Goal: Navigation & Orientation: Find specific page/section

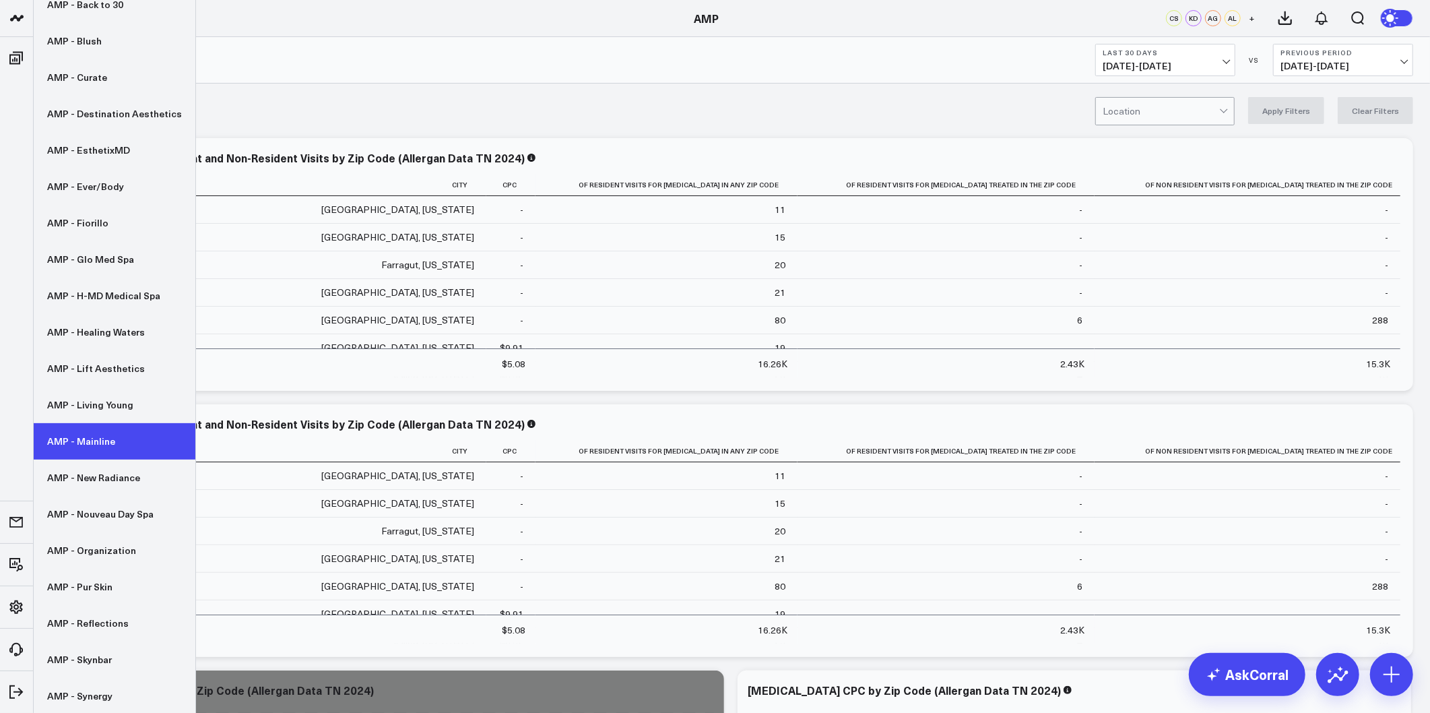
scroll to position [150, 0]
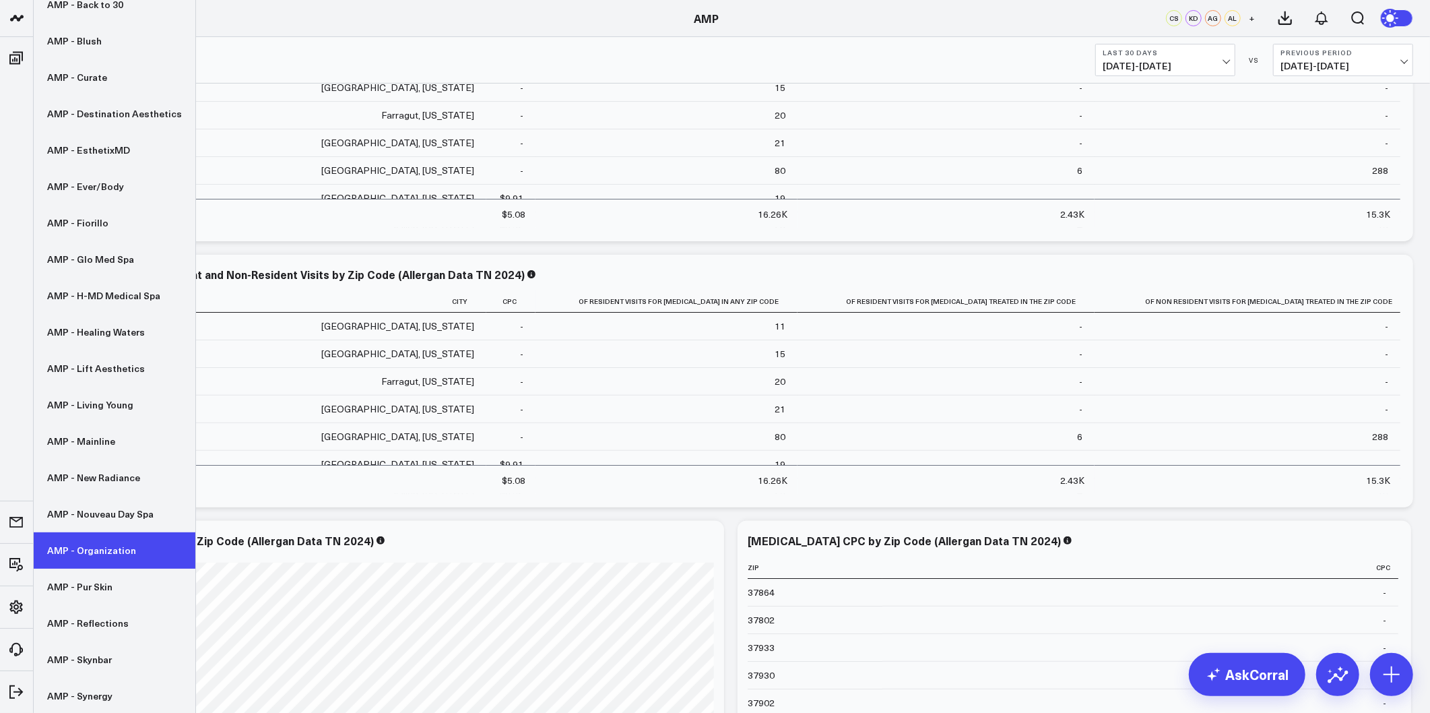
click at [106, 547] on link "AMP - Organization" at bounding box center [115, 550] width 162 height 36
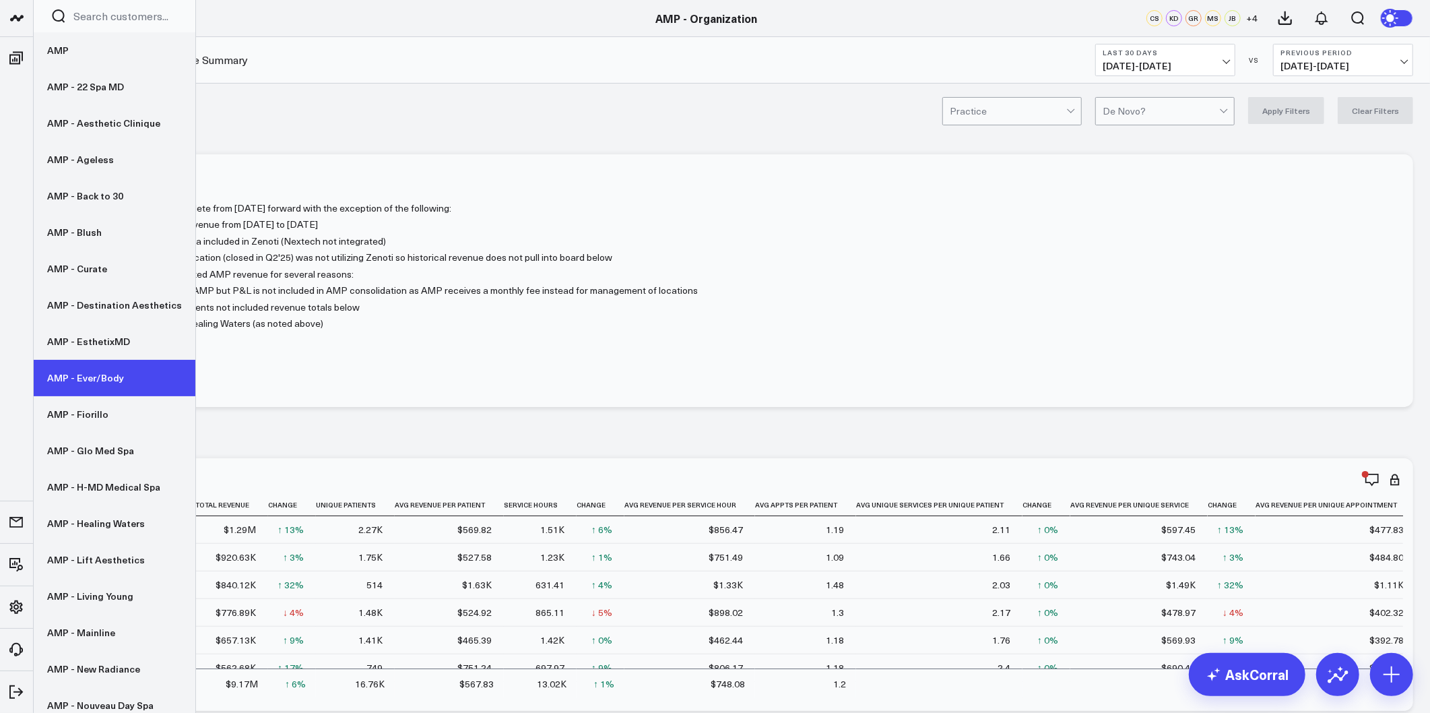
drag, startPoint x: 104, startPoint y: 339, endPoint x: 64, endPoint y: 375, distance: 53.9
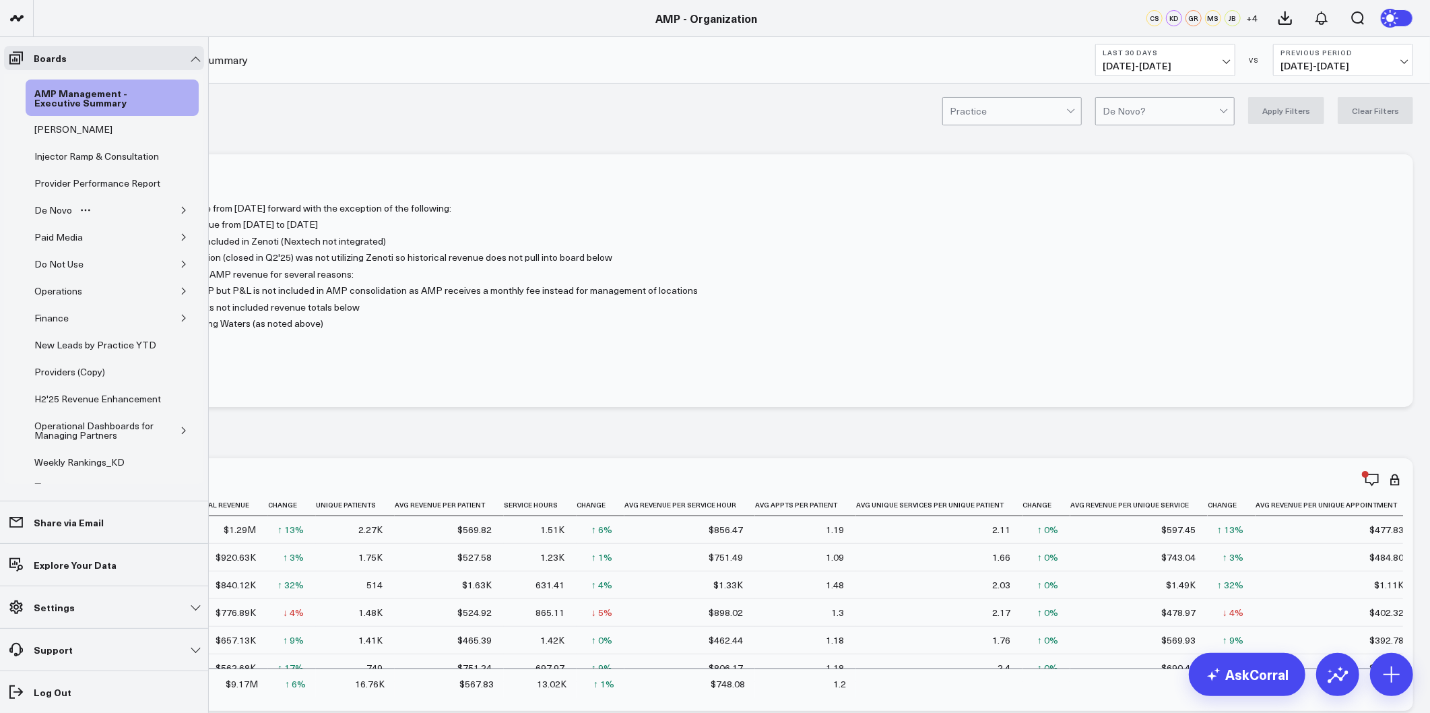
click at [177, 217] on button "button" at bounding box center [183, 209] width 13 height 13
click at [72, 282] on div "De Novo Charts" at bounding box center [78, 273] width 75 height 16
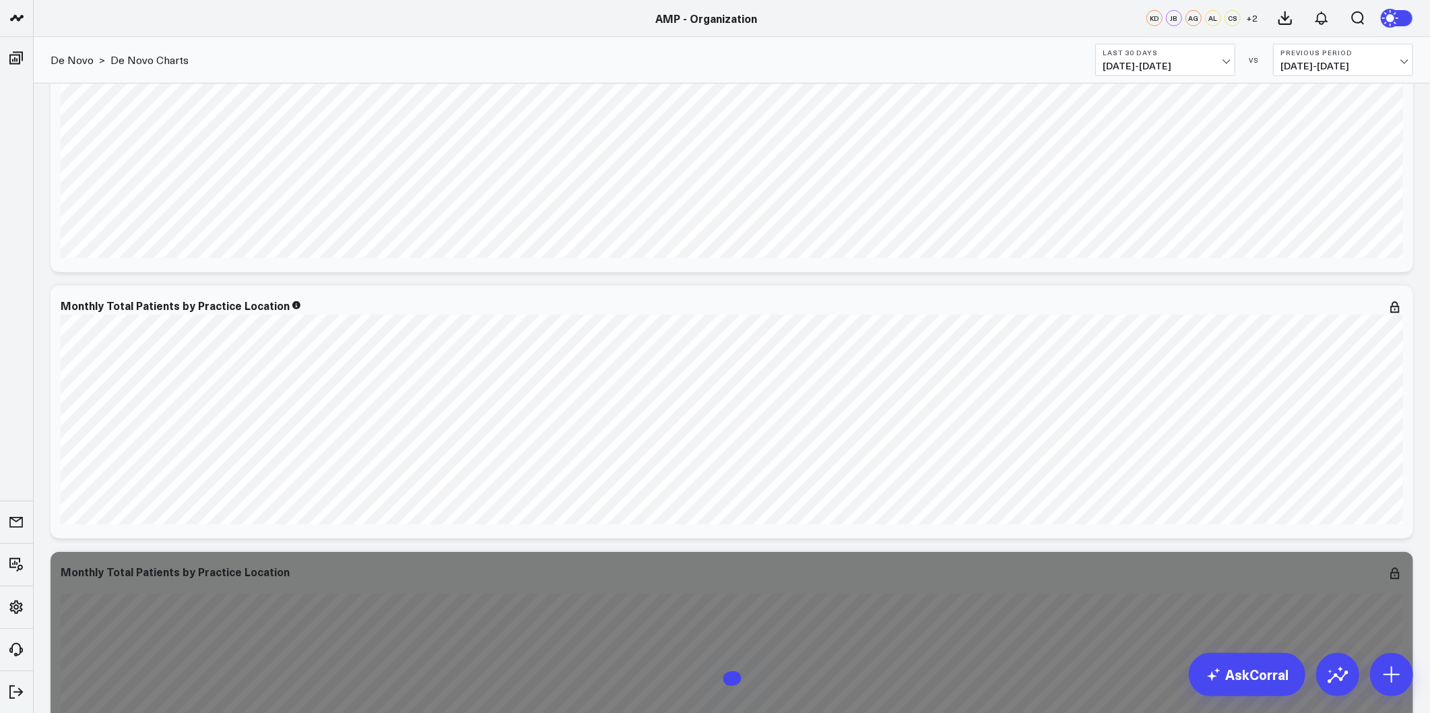
scroll to position [5390, 0]
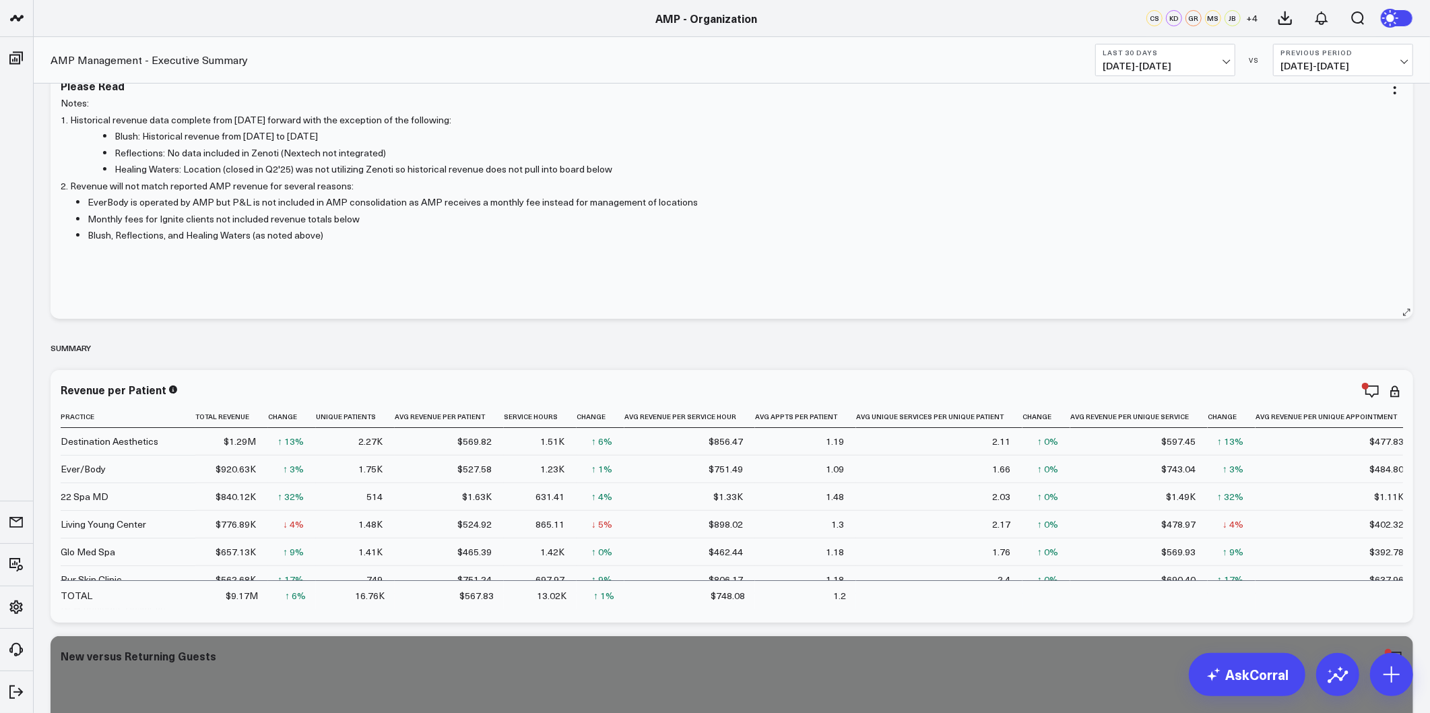
scroll to position [224, 0]
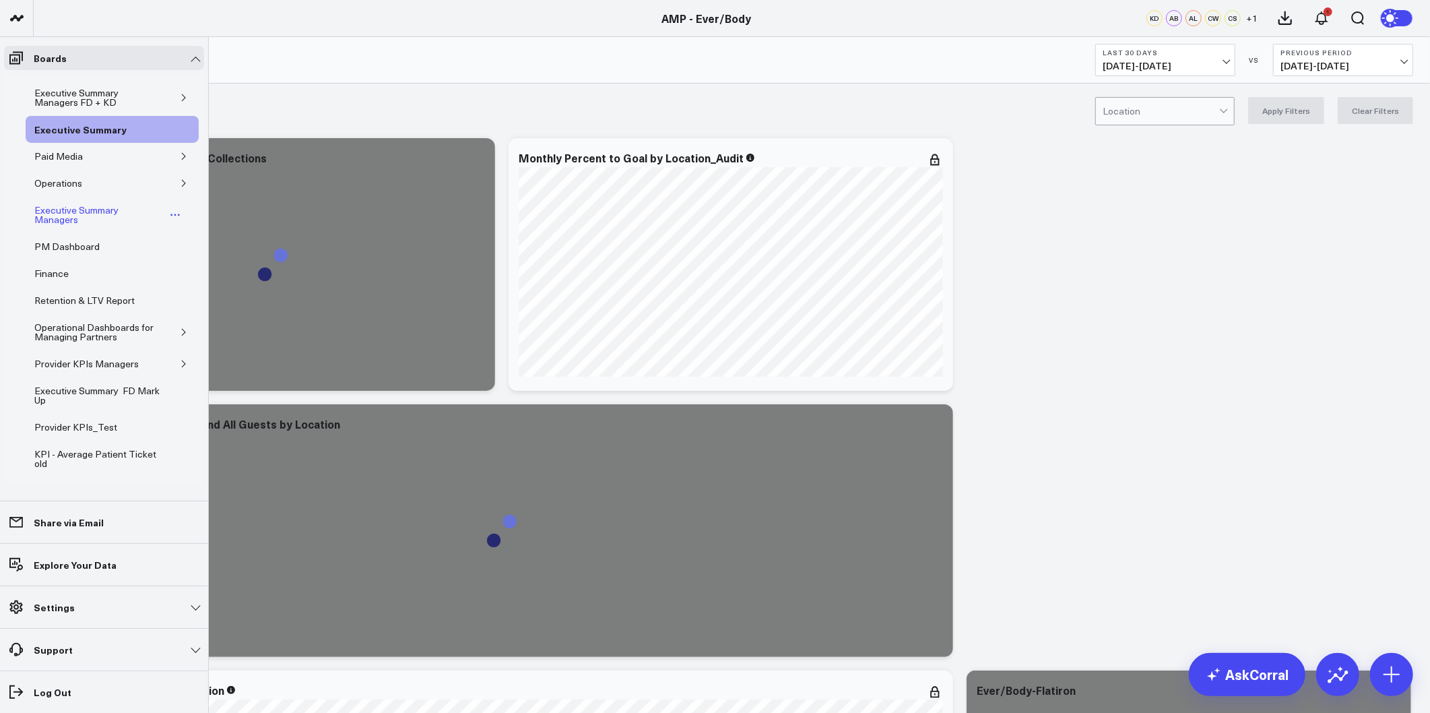
click at [65, 216] on div "Executive Summary Managers" at bounding box center [98, 215] width 135 height 26
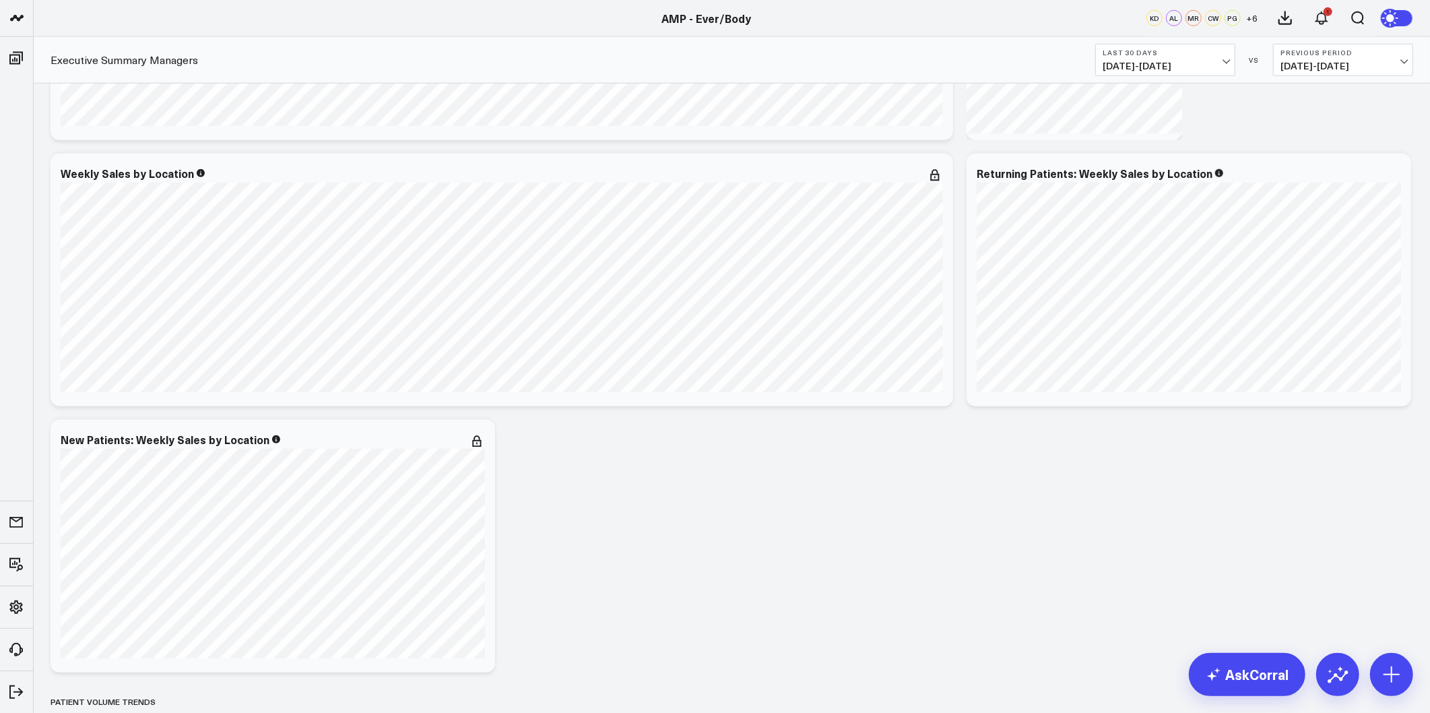
scroll to position [1197, 0]
